Goal: Transaction & Acquisition: Purchase product/service

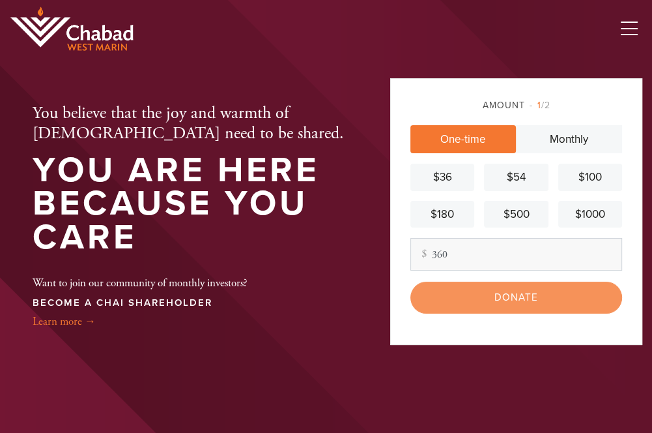
scroll to position [211, 0]
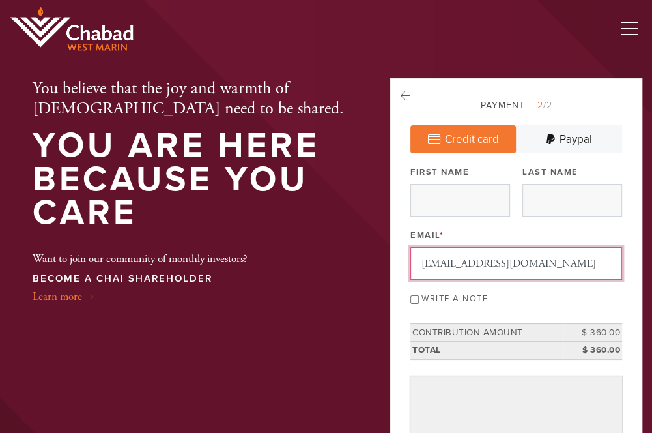
type input "[EMAIL_ADDRESS][DOMAIN_NAME]"
click at [414, 298] on input "Write a note" at bounding box center [414, 299] width 8 height 8
checkbox input "true"
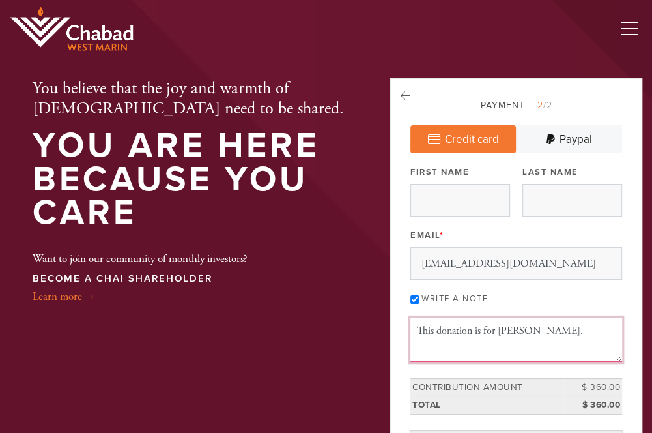
type textarea "This donation is for [PERSON_NAME]."
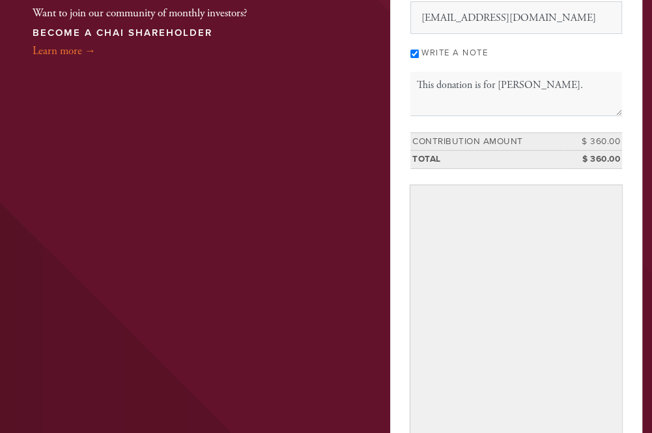
scroll to position [493, 0]
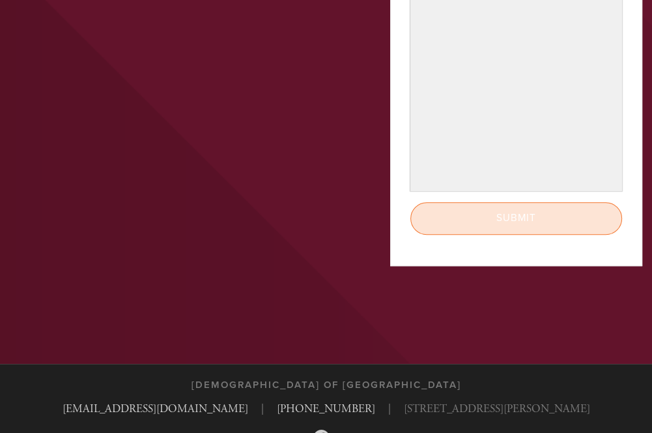
click at [516, 216] on input "Submit" at bounding box center [516, 218] width 212 height 32
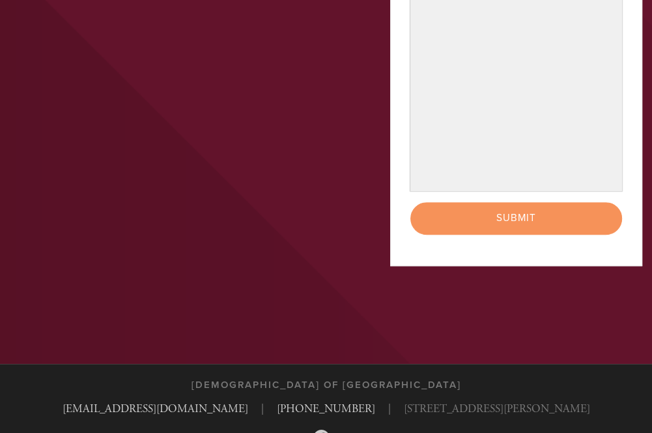
scroll to position [0, 0]
